Goal: Check status: Check status

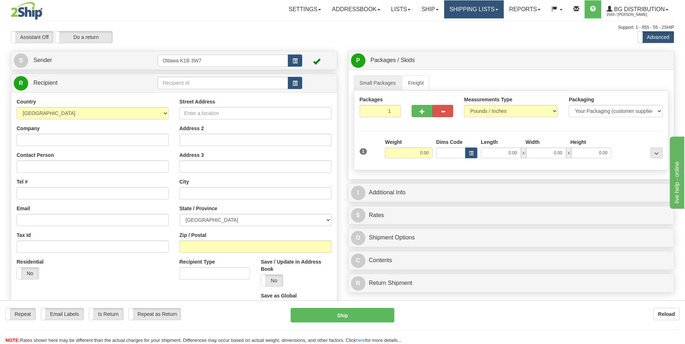
click at [477, 4] on link "Shipping lists" at bounding box center [474, 9] width 60 height 18
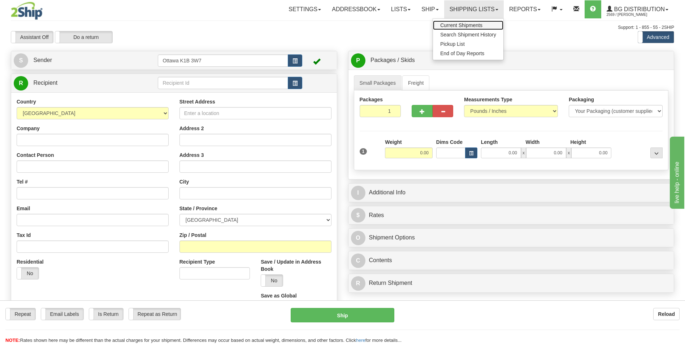
click at [474, 24] on span "Current Shipments" at bounding box center [461, 25] width 42 height 6
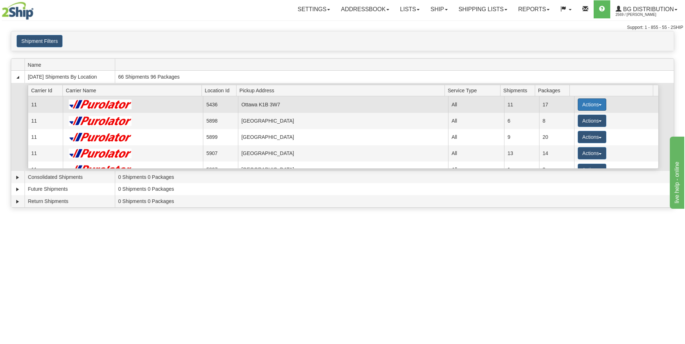
click at [599, 105] on button "Actions" at bounding box center [591, 105] width 29 height 12
click at [574, 119] on span "Details" at bounding box center [564, 117] width 19 height 5
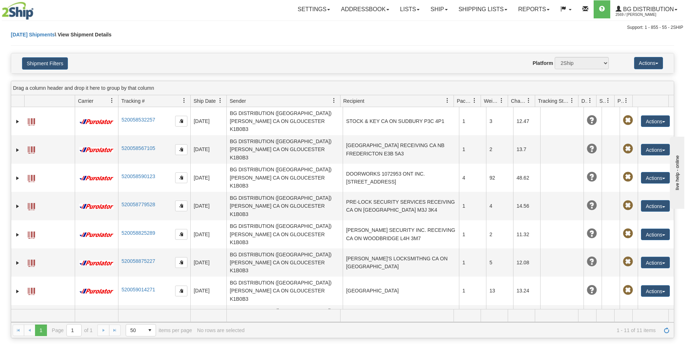
click at [140, 343] on link "520059251634" at bounding box center [138, 346] width 34 height 6
